Goal: Navigation & Orientation: Find specific page/section

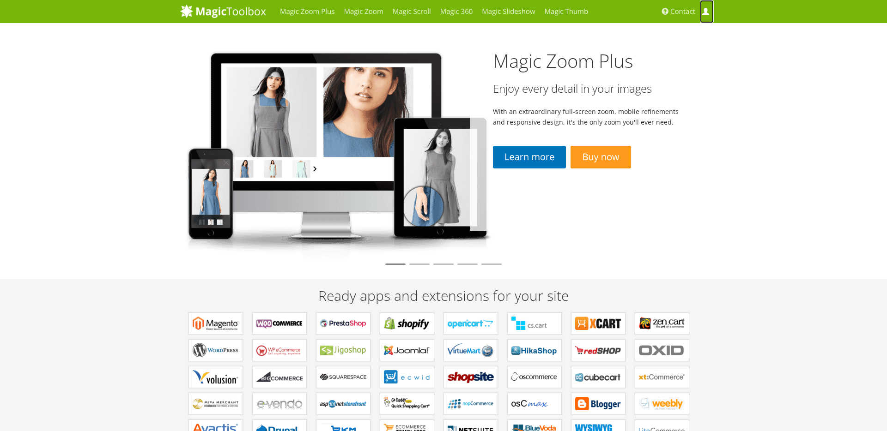
click at [706, 12] on span at bounding box center [705, 11] width 7 height 7
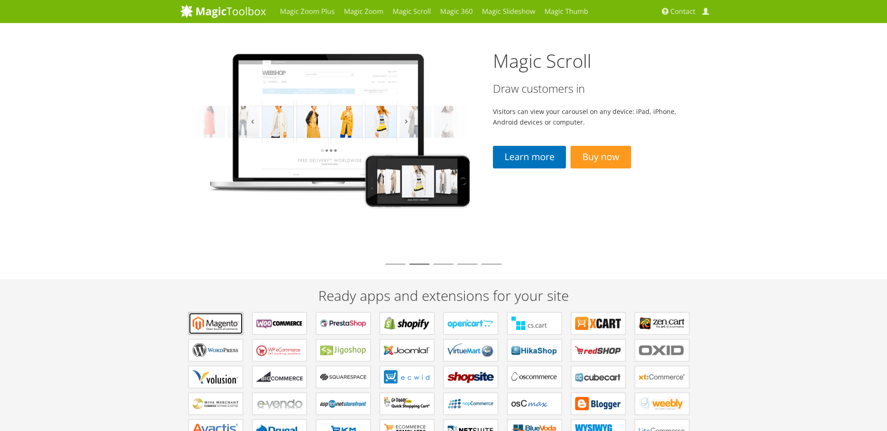
click at [223, 321] on b "Extensions for Magento" at bounding box center [216, 324] width 46 height 14
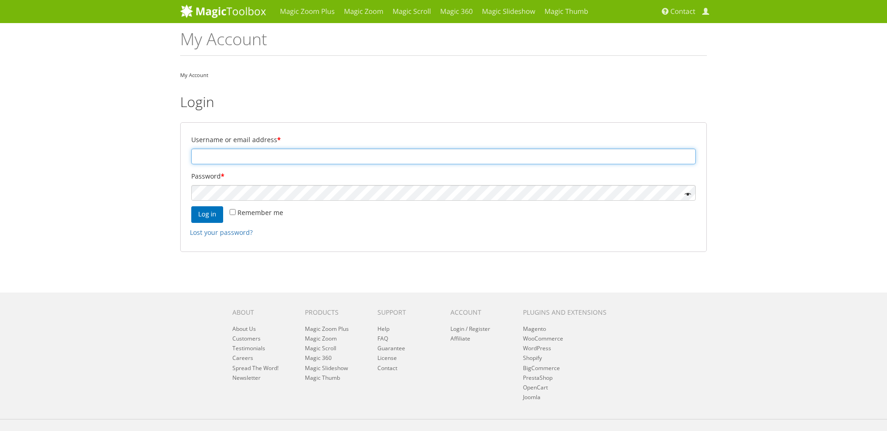
click at [256, 151] on input "Username or email address *" at bounding box center [443, 157] width 504 height 16
click at [337, 117] on div "Login Username or email address * Password * Remember me Log in Lost your passw…" at bounding box center [443, 173] width 526 height 158
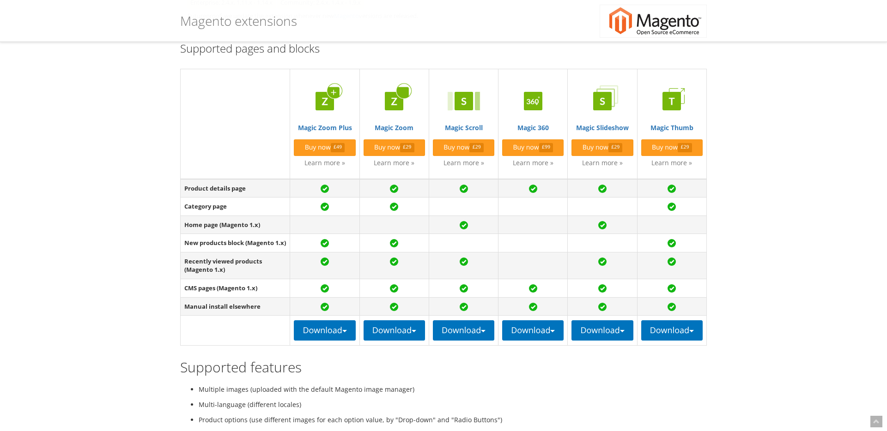
scroll to position [187, 0]
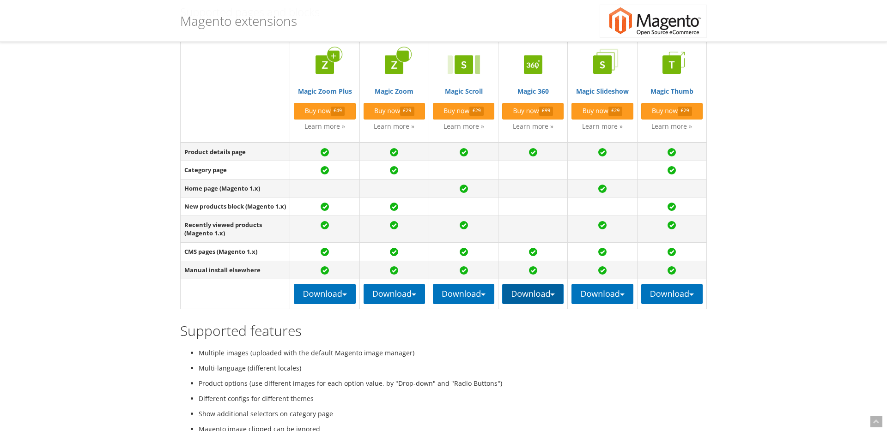
click at [550, 296] on b "button" at bounding box center [552, 295] width 5 height 2
click at [529, 321] on link "Magento 2 extension" at bounding box center [538, 316] width 73 height 21
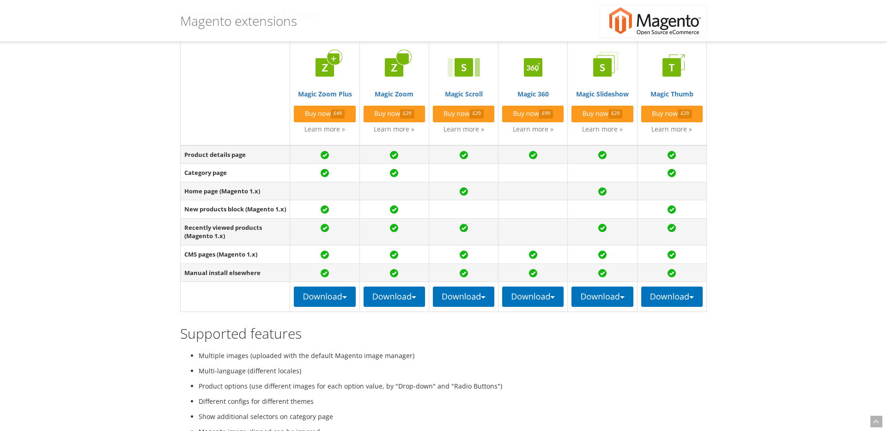
scroll to position [197, 0]
